Goal: Transaction & Acquisition: Obtain resource

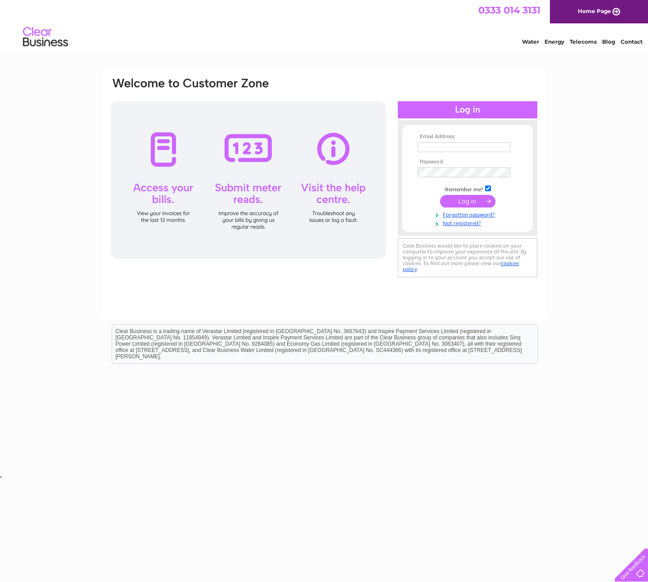
type input "[PERSON_NAME][EMAIL_ADDRESS][PERSON_NAME][DOMAIN_NAME]"
click at [454, 198] on input "submit" at bounding box center [467, 201] width 55 height 13
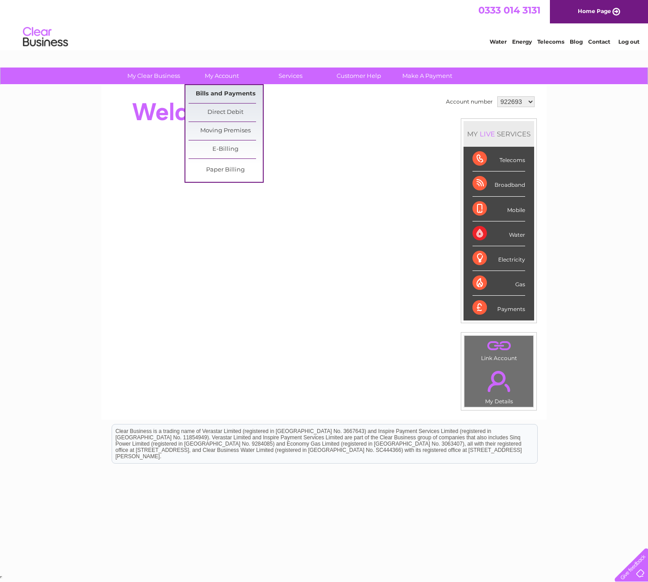
click at [226, 94] on link "Bills and Payments" at bounding box center [226, 94] width 74 height 18
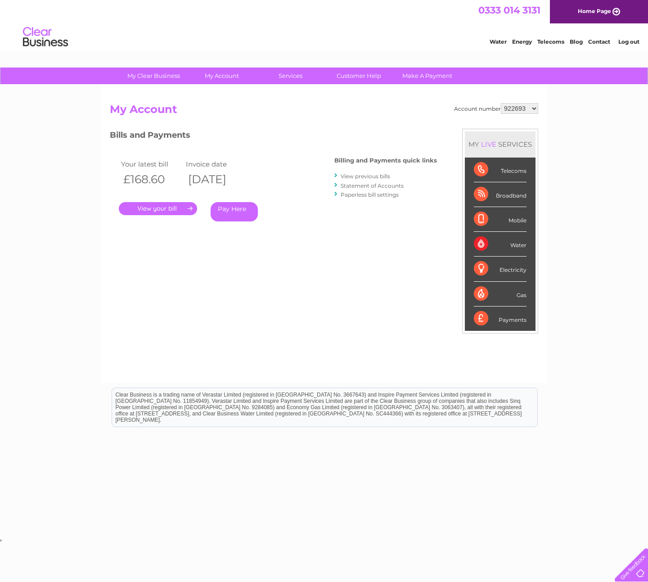
click at [526, 108] on select "922693 922695 1129365" at bounding box center [519, 108] width 37 height 11
select select "922695"
click at [151, 203] on link "." at bounding box center [158, 208] width 78 height 13
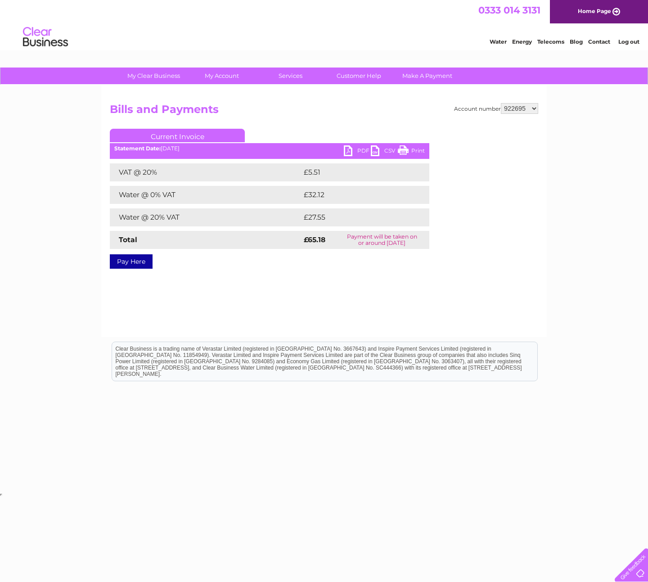
click at [350, 150] on link "PDF" at bounding box center [357, 151] width 27 height 13
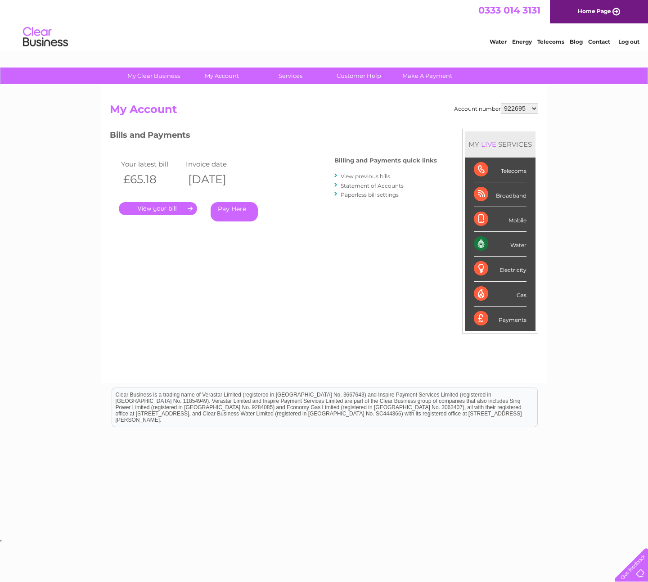
click at [359, 175] on link "View previous bills" at bounding box center [365, 176] width 49 height 7
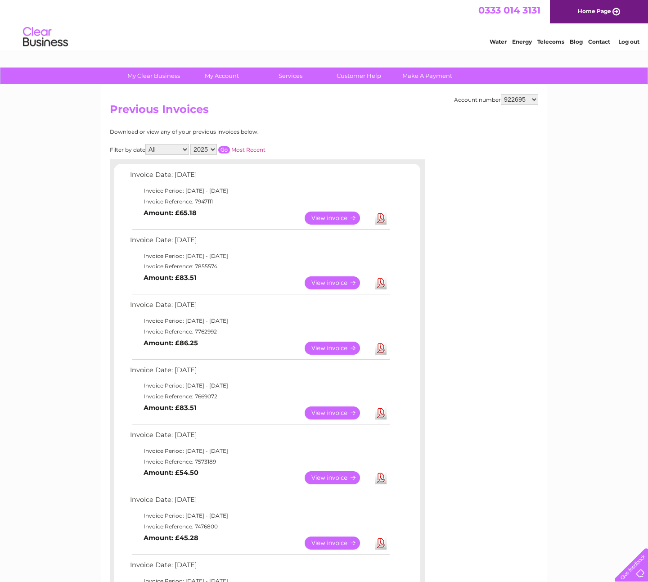
click at [343, 281] on link "View" at bounding box center [338, 282] width 66 height 13
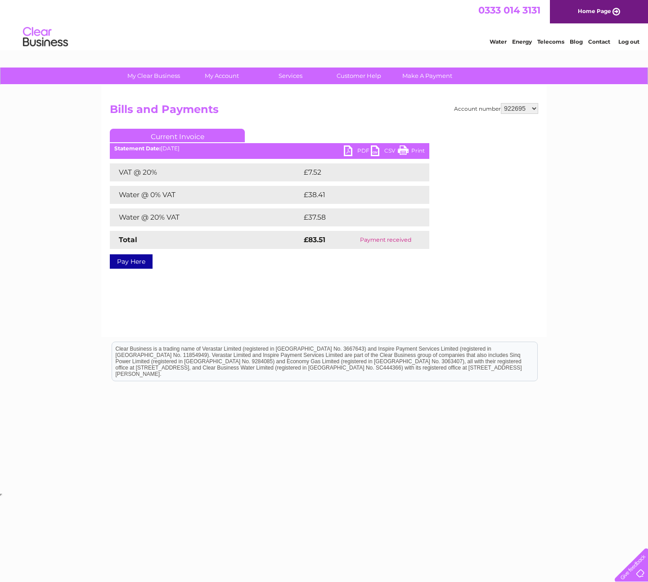
click at [350, 149] on link "PDF" at bounding box center [357, 151] width 27 height 13
click at [286, 307] on div "Account number 922693 922695 1129365 Bills and Payments Current Invoice PDF CSV…" at bounding box center [323, 211] width 445 height 252
click at [532, 109] on select "922693 922695 1129365" at bounding box center [519, 108] width 37 height 11
select select "1129365"
click at [214, 293] on div "Account number 922693 922695 1129365 Bills and Payments Current Invoice PDF CSV…" at bounding box center [323, 211] width 445 height 252
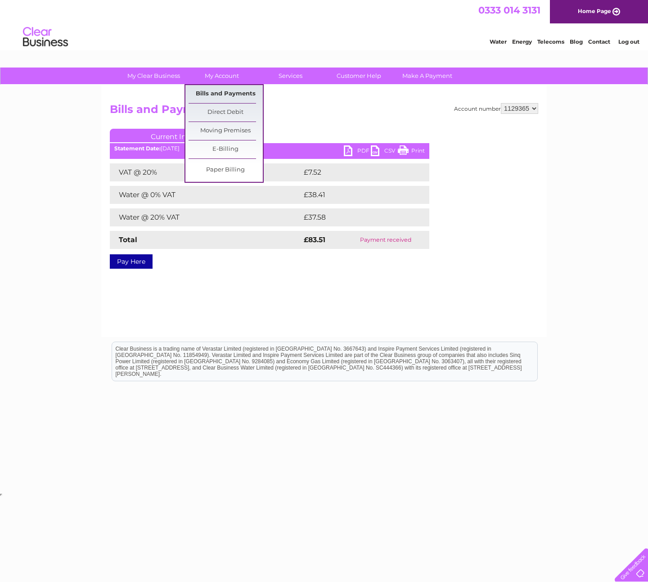
click at [221, 90] on link "Bills and Payments" at bounding box center [226, 94] width 74 height 18
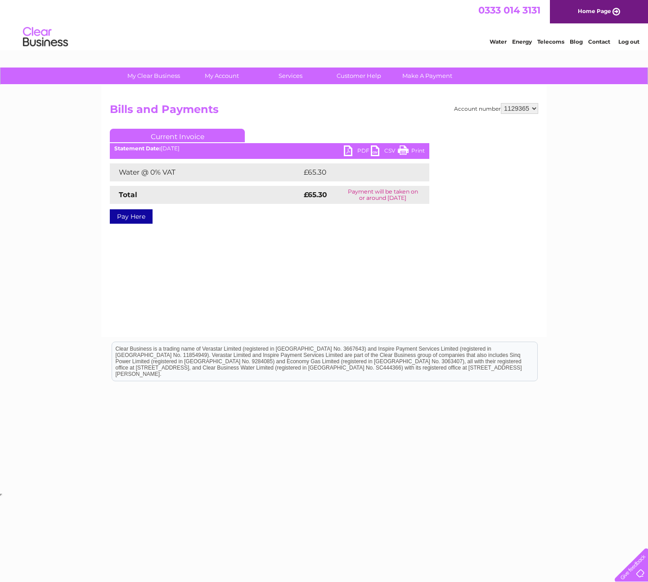
click at [351, 149] on link "PDF" at bounding box center [357, 151] width 27 height 13
click at [358, 239] on div "Account number 922693 922695 1129365 Bills and Payments Current Invoice PDF CSV…" at bounding box center [323, 211] width 445 height 252
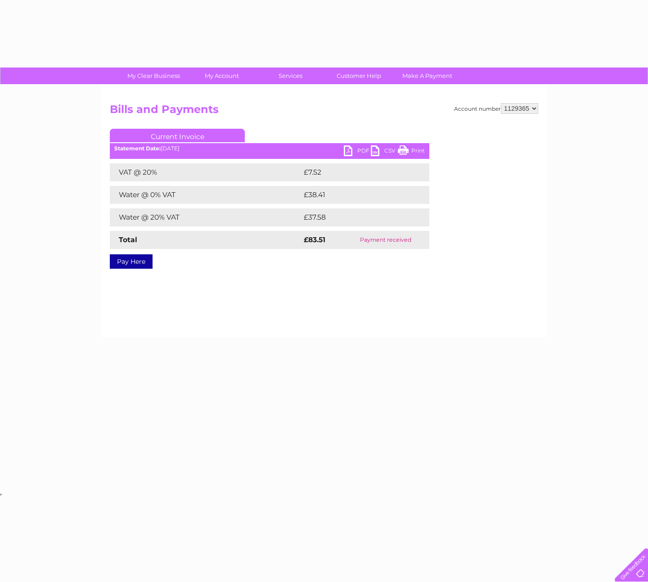
select select "1129365"
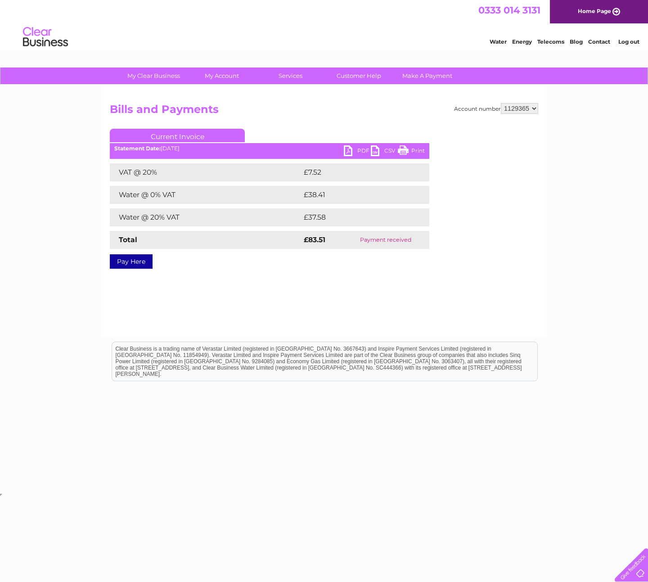
click at [532, 107] on select "922693 922695 1129365" at bounding box center [519, 108] width 37 height 11
click at [345, 149] on link "PDF" at bounding box center [357, 151] width 27 height 13
click at [533, 110] on select "922693 922695 1129365" at bounding box center [519, 108] width 37 height 11
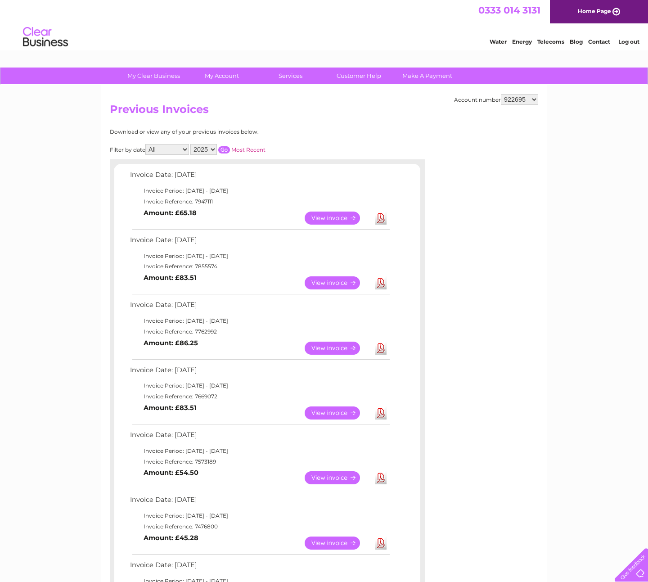
click at [528, 102] on select "922693 922695 1129365" at bounding box center [519, 99] width 37 height 11
select select "1129365"
click at [331, 283] on link "View" at bounding box center [338, 282] width 66 height 13
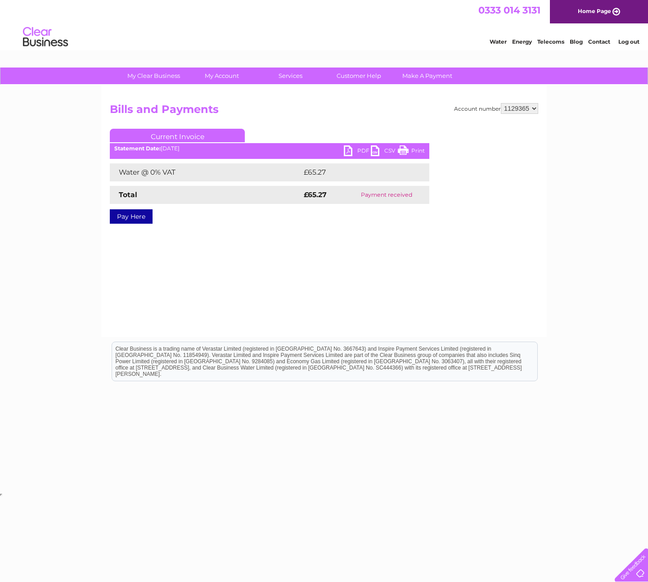
click at [350, 149] on link "PDF" at bounding box center [357, 151] width 27 height 13
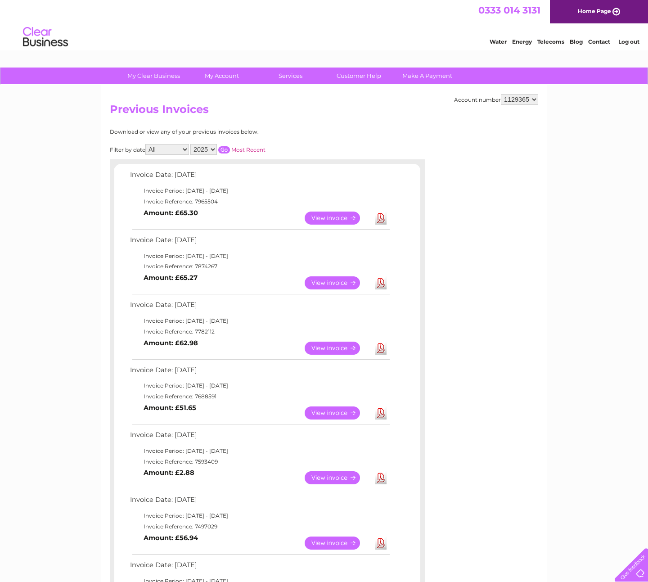
click at [331, 215] on link "View" at bounding box center [338, 217] width 66 height 13
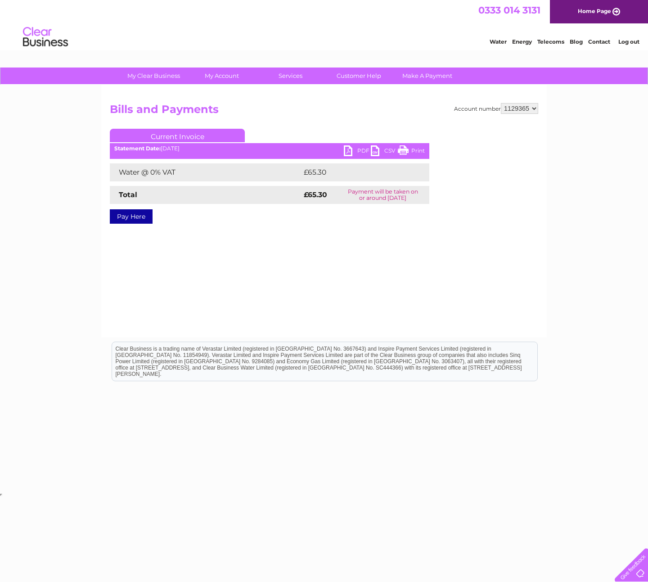
click at [346, 150] on link "PDF" at bounding box center [357, 151] width 27 height 13
